Goal: Information Seeking & Learning: Learn about a topic

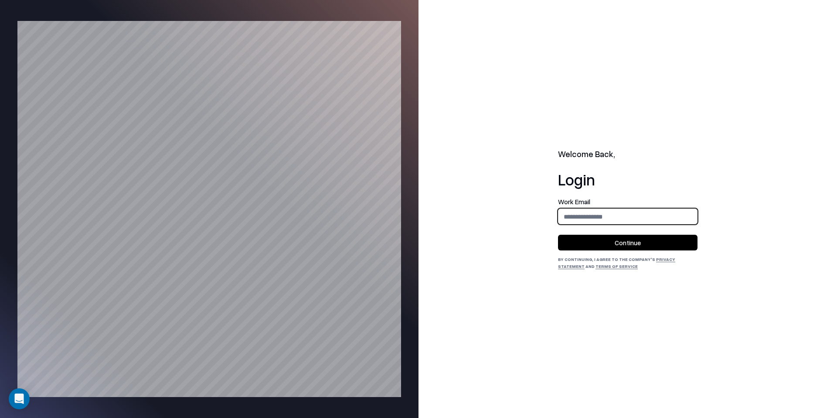
click at [602, 216] on input "email" at bounding box center [628, 216] width 139 height 16
type input "**********"
click at [617, 246] on button "Continue" at bounding box center [628, 243] width 140 height 16
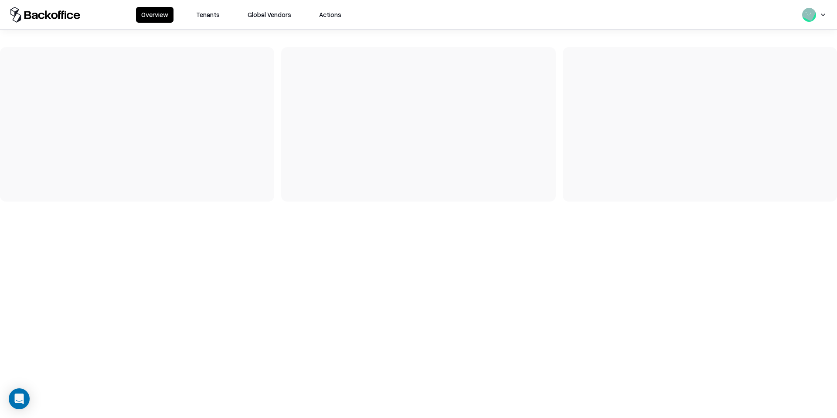
click at [222, 17] on button "Tenants" at bounding box center [208, 15] width 34 height 16
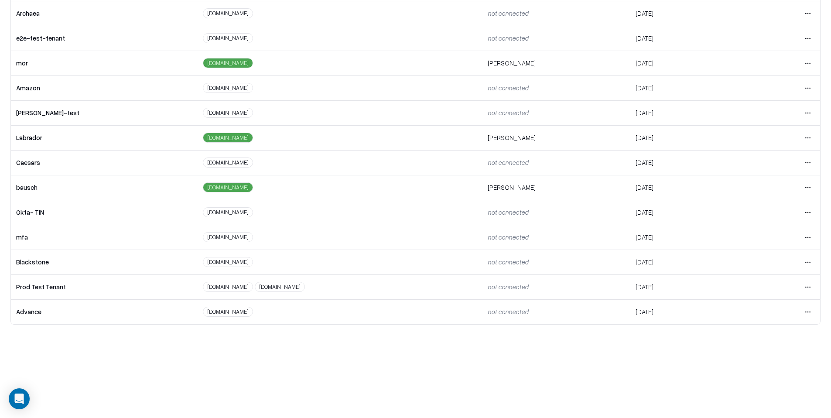
scroll to position [82, 0]
drag, startPoint x: 811, startPoint y: 165, endPoint x: 805, endPoint y: 164, distance: 5.3
click at [811, 165] on td "Open menu" at bounding box center [777, 164] width 85 height 25
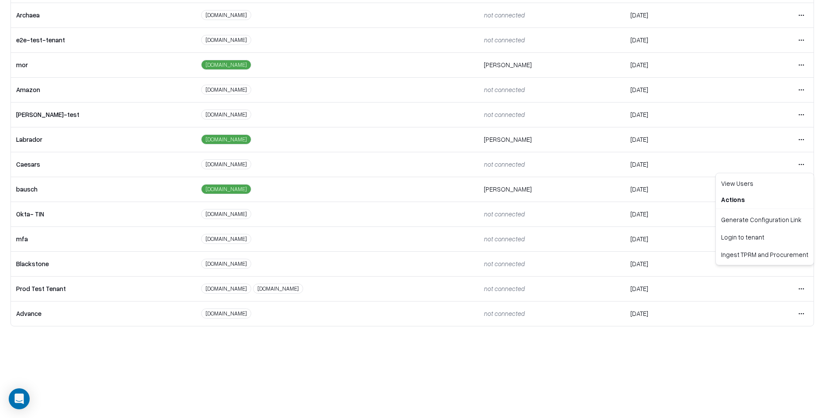
click at [802, 164] on html "Overview Tenants Global Vendors Actions Tenants Add Tenant Tenant name Domain A…" at bounding box center [415, 127] width 831 height 418
click at [743, 234] on div "Login to tenant" at bounding box center [764, 236] width 94 height 17
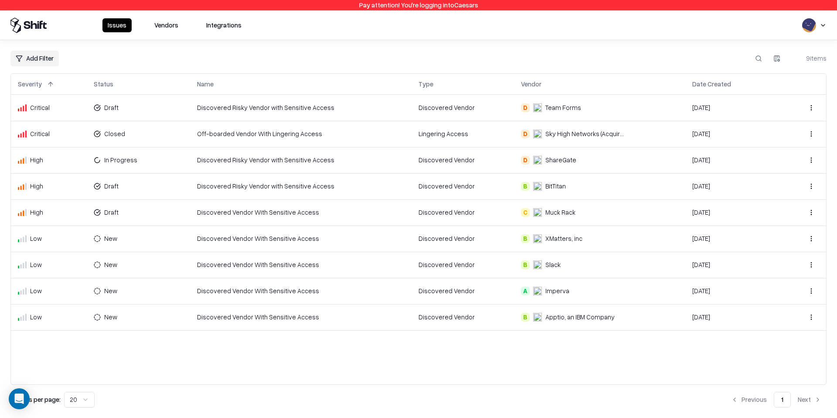
click at [173, 31] on button "Vendors" at bounding box center [166, 25] width 34 height 14
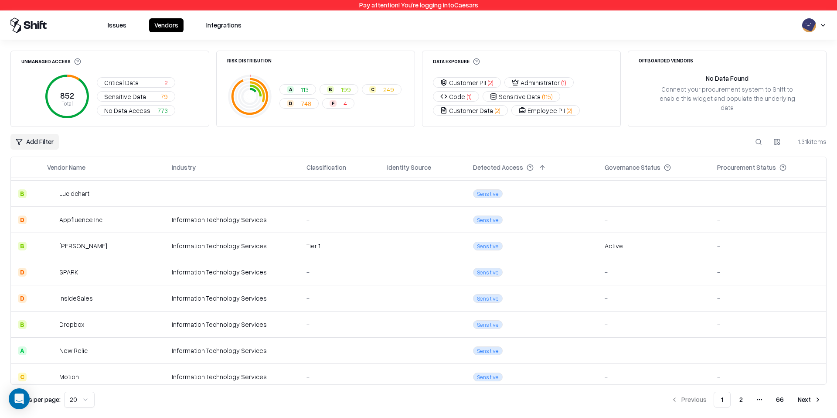
scroll to position [317, 0]
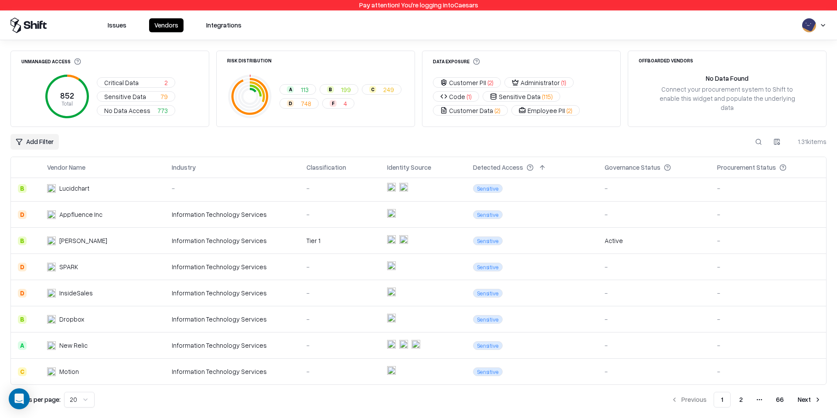
click at [738, 402] on button "2" at bounding box center [741, 400] width 17 height 16
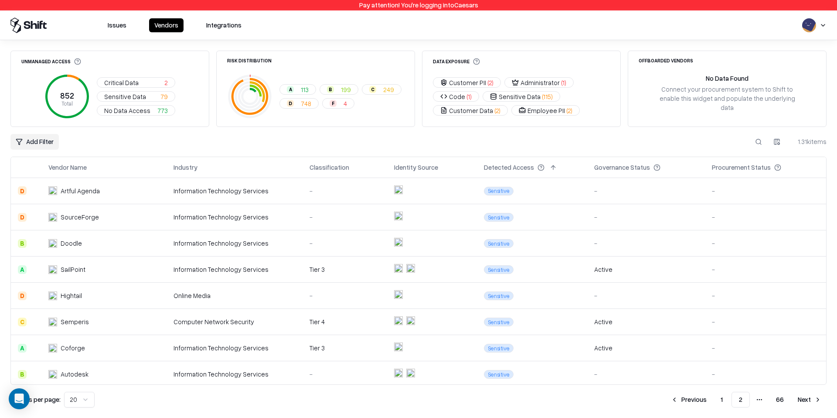
click at [743, 165] on div "Procurement Status" at bounding box center [741, 167] width 59 height 9
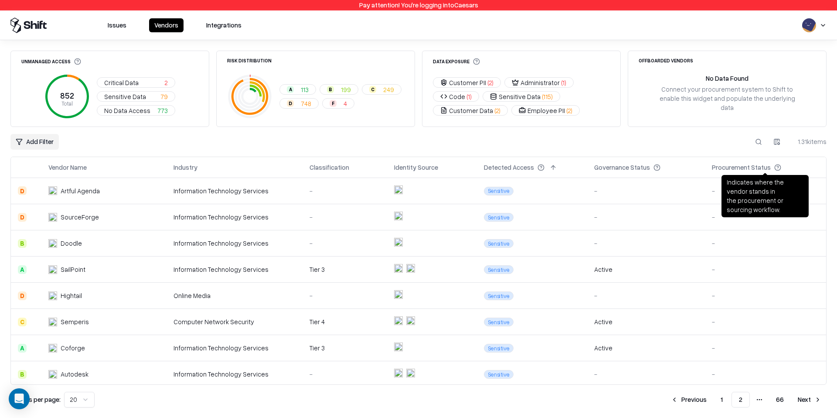
click at [785, 164] on button at bounding box center [790, 167] width 10 height 10
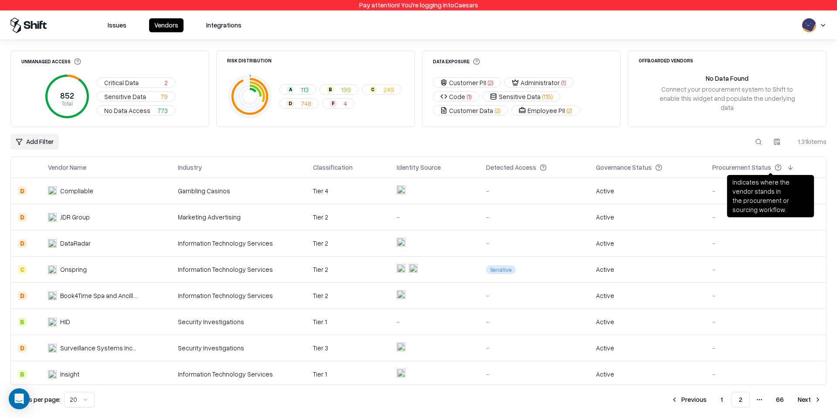
click at [775, 168] on icon at bounding box center [778, 167] width 7 height 7
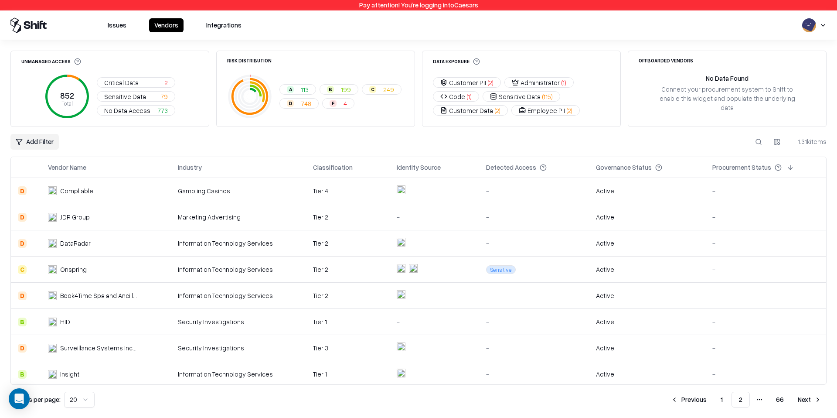
click at [787, 167] on button at bounding box center [790, 167] width 10 height 10
click at [786, 167] on button at bounding box center [790, 167] width 10 height 10
click at [713, 193] on div "-" at bounding box center [766, 190] width 107 height 9
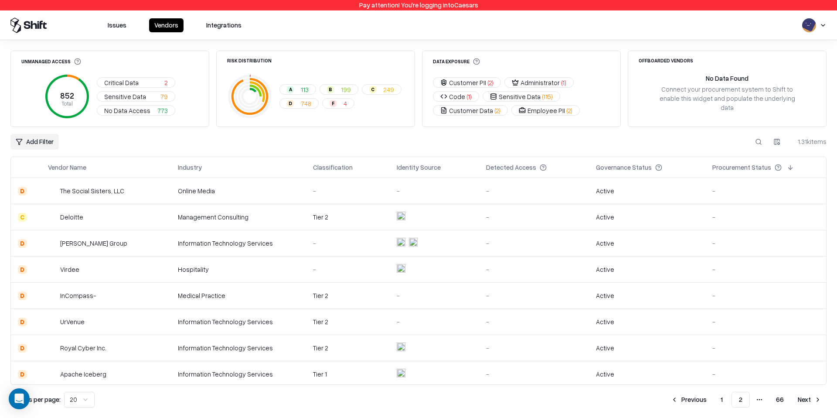
scroll to position [313, 0]
click at [640, 171] on div "Governance Status" at bounding box center [624, 167] width 56 height 9
click at [38, 143] on html "Pay attention! You're logging into Caesars Issues Vendors Integrations Unmanage…" at bounding box center [418, 209] width 837 height 418
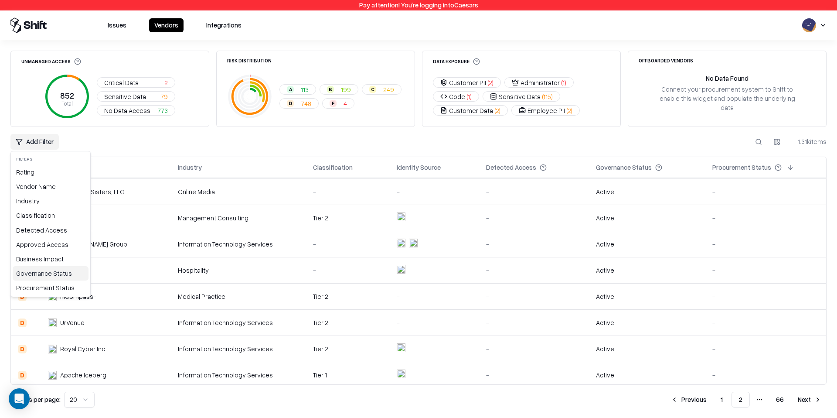
click at [54, 271] on div "Governance Status" at bounding box center [51, 273] width 76 height 14
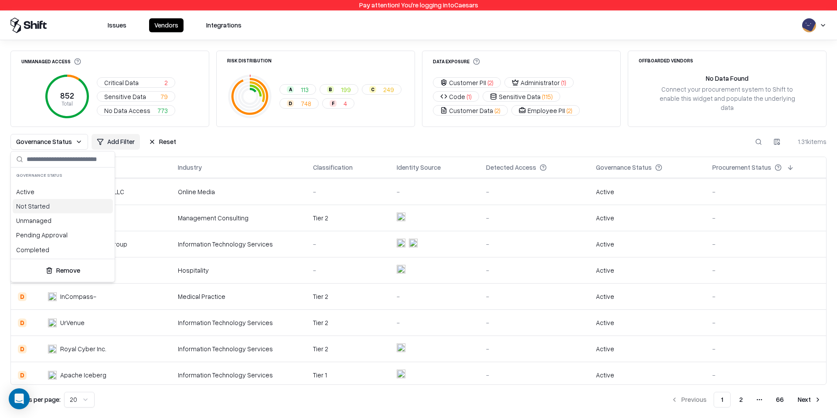
click at [58, 208] on div "Not Started" at bounding box center [63, 206] width 100 height 14
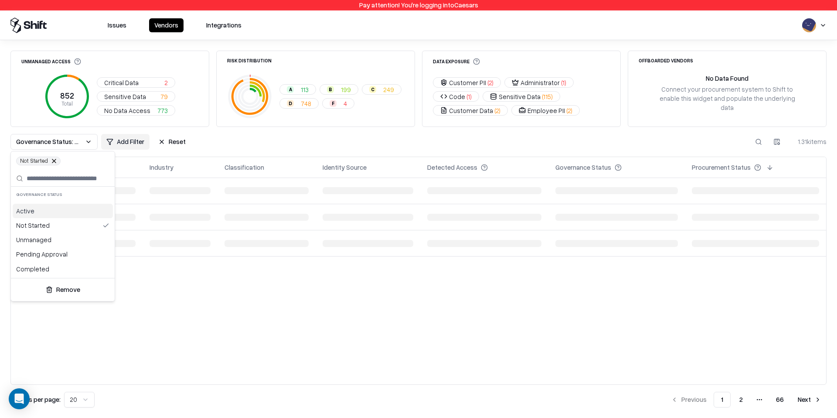
scroll to position [0, 0]
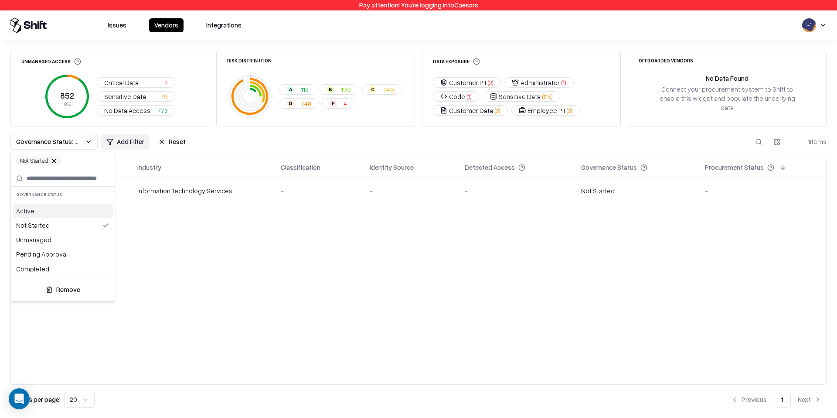
click at [226, 146] on html "Pay attention! You're logging into Caesars Issues Vendors Integrations Unmanage…" at bounding box center [418, 209] width 837 height 418
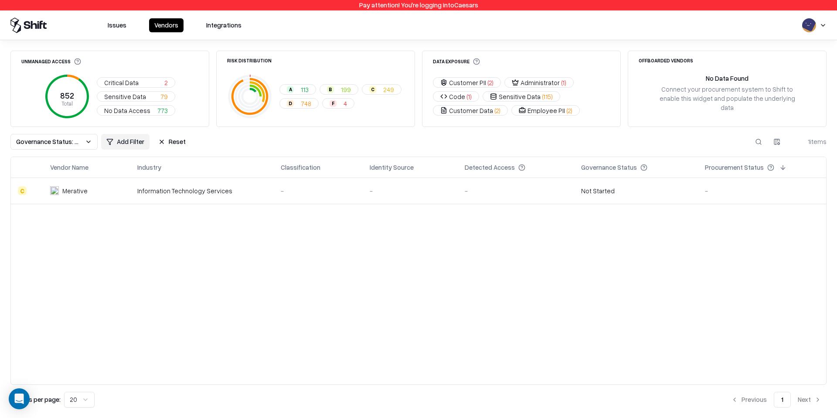
click at [57, 148] on button "Governance Status: Not Started" at bounding box center [53, 142] width 87 height 16
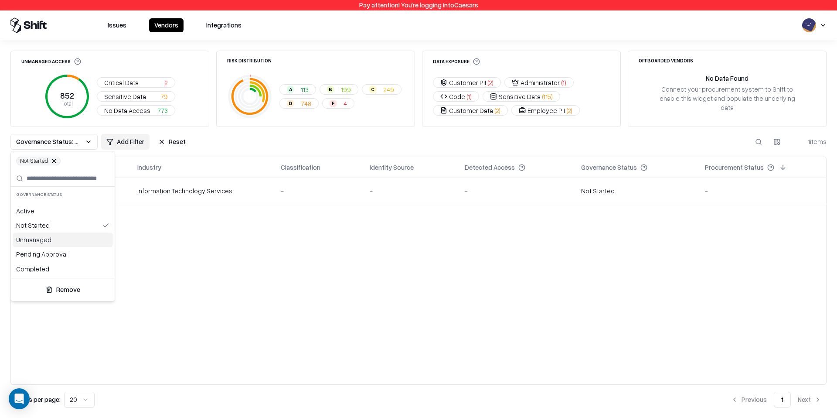
click at [64, 238] on div "Unmanaged" at bounding box center [63, 239] width 100 height 14
click at [62, 259] on div "Pending Approval" at bounding box center [63, 254] width 100 height 14
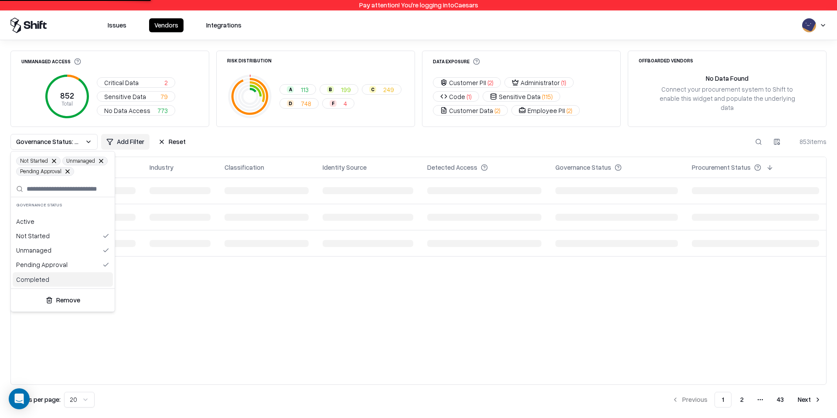
click at [59, 278] on div "Completed" at bounding box center [63, 279] width 100 height 14
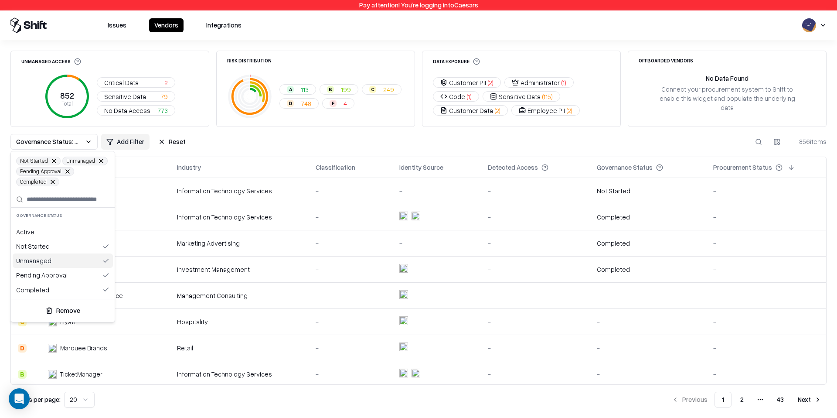
click at [421, 140] on html "Pay attention! You're logging into Caesars Issues Vendors Integrations Unmanage…" at bounding box center [418, 209] width 837 height 418
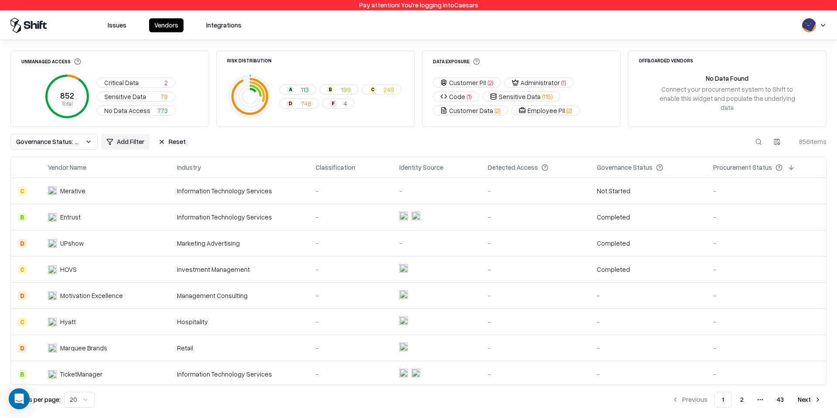
click at [68, 142] on span "Governance Status: Not Started, Unmanaged, Pending Approval, Completed" at bounding box center [48, 141] width 65 height 9
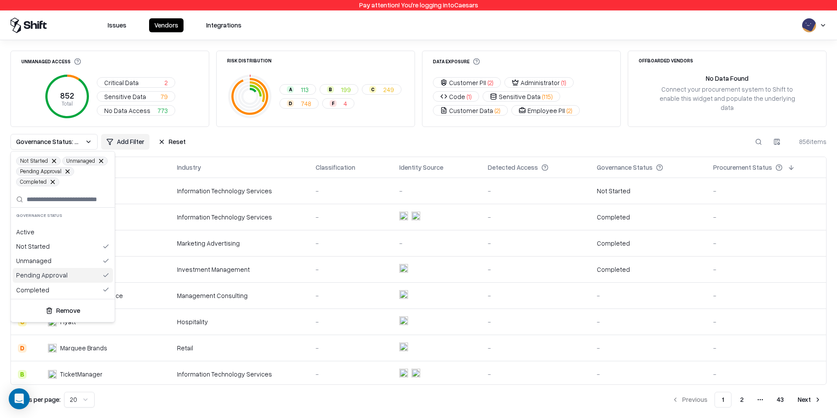
click at [86, 274] on div "Pending Approval" at bounding box center [63, 275] width 100 height 14
click at [86, 279] on div "Completed" at bounding box center [63, 279] width 100 height 14
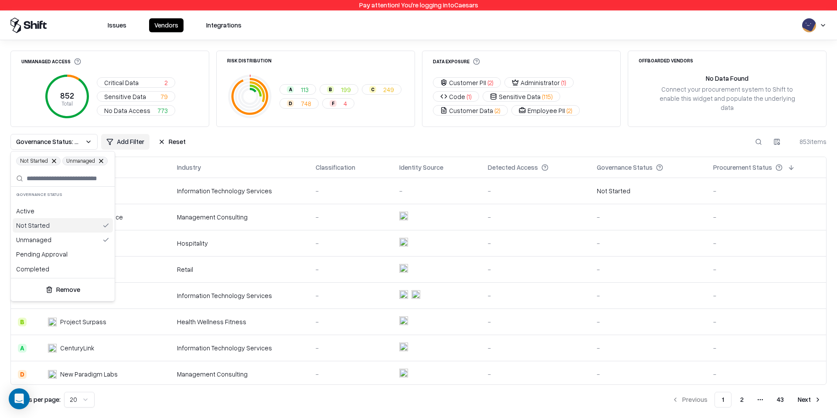
click at [85, 225] on div "Not Started" at bounding box center [63, 225] width 100 height 14
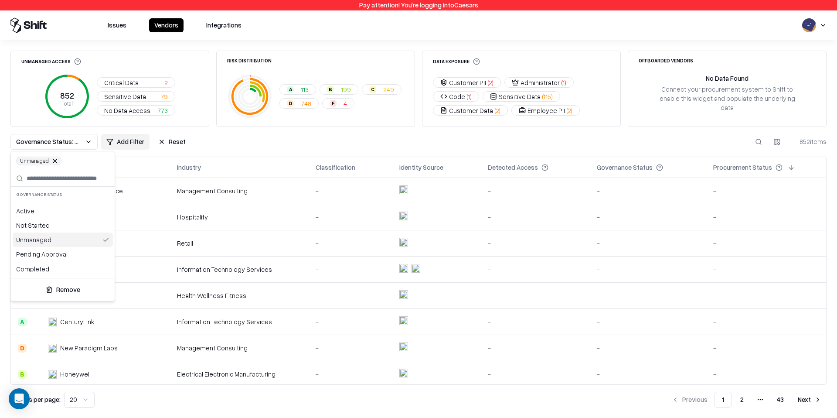
click at [83, 242] on div "Unmanaged" at bounding box center [63, 239] width 100 height 14
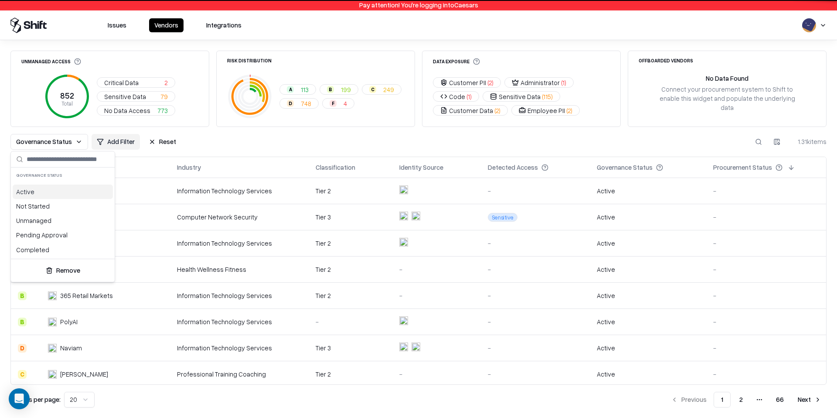
click at [279, 141] on html "Pay attention! You're logging into Caesars Issues Vendors Integrations Unmanage…" at bounding box center [418, 209] width 837 height 418
